Goal: Navigation & Orientation: Find specific page/section

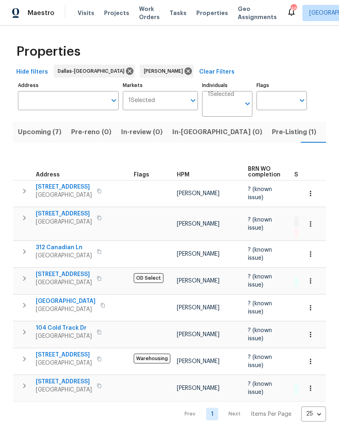
scroll to position [0, 15]
click at [66, 183] on span "[STREET_ADDRESS]" at bounding box center [64, 187] width 56 height 8
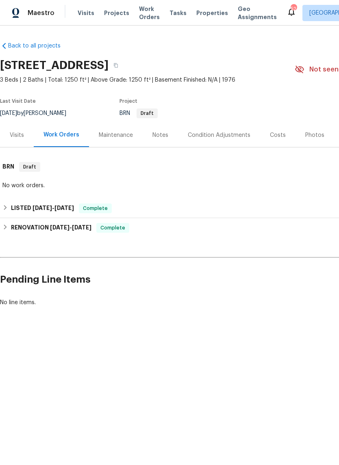
click at [78, 19] on div "Visits Projects Work Orders Tasks Properties Geo Assignments" at bounding box center [182, 13] width 209 height 16
click at [80, 16] on span "Visits" at bounding box center [86, 13] width 17 height 8
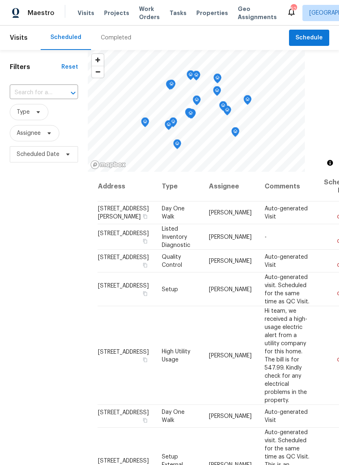
click at [106, 40] on div "Completed" at bounding box center [116, 38] width 30 height 8
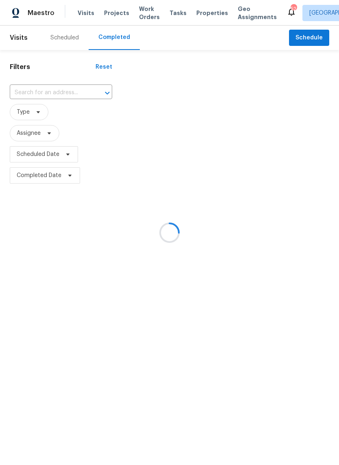
click at [58, 39] on div at bounding box center [169, 232] width 339 height 465
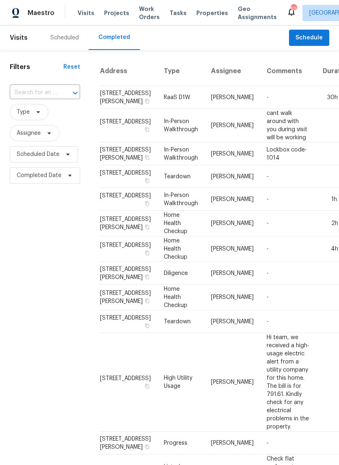
click at [59, 42] on div "Scheduled" at bounding box center [65, 38] width 48 height 24
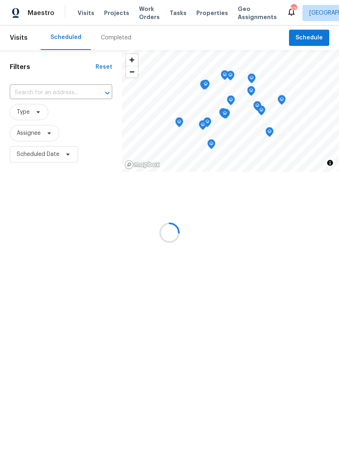
click at [54, 88] on input "text" at bounding box center [50, 93] width 80 height 13
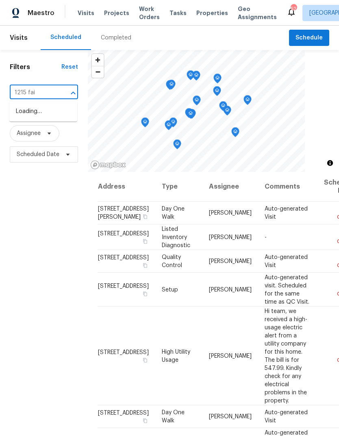
type input "1215 fair"
click at [51, 114] on li "1215 Fairford Rd, Crandall, TX 75114" at bounding box center [43, 116] width 68 height 22
